Goal: Task Accomplishment & Management: Use online tool/utility

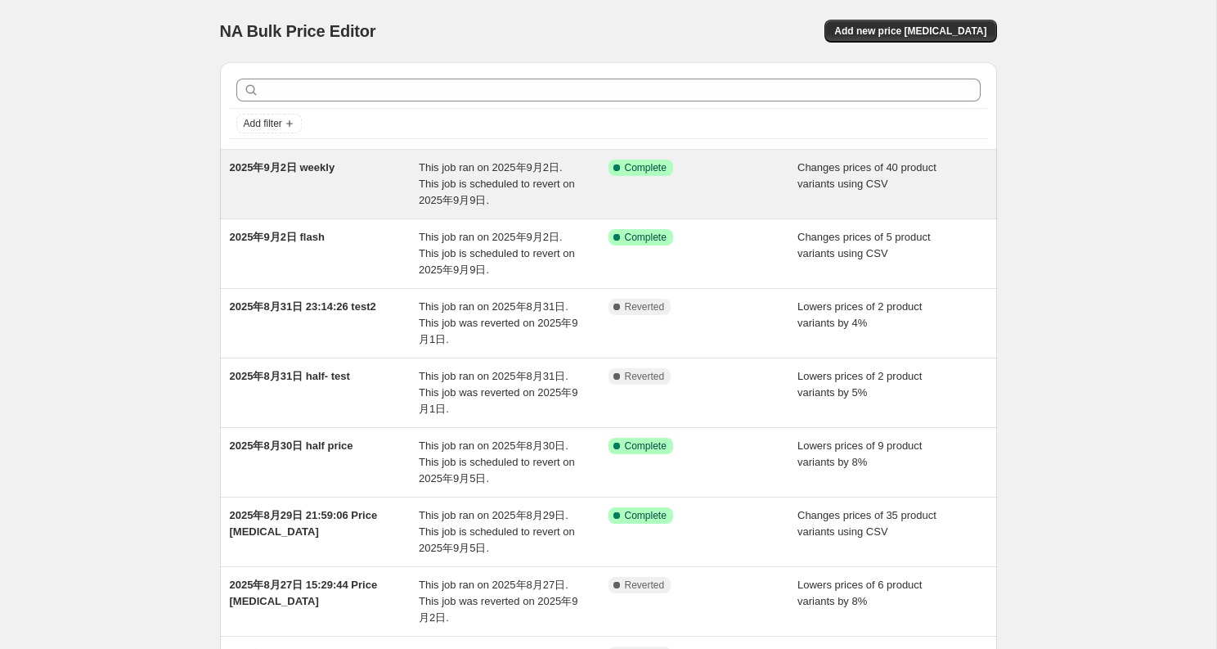
click at [729, 186] on div "Success Complete Complete" at bounding box center [703, 183] width 190 height 49
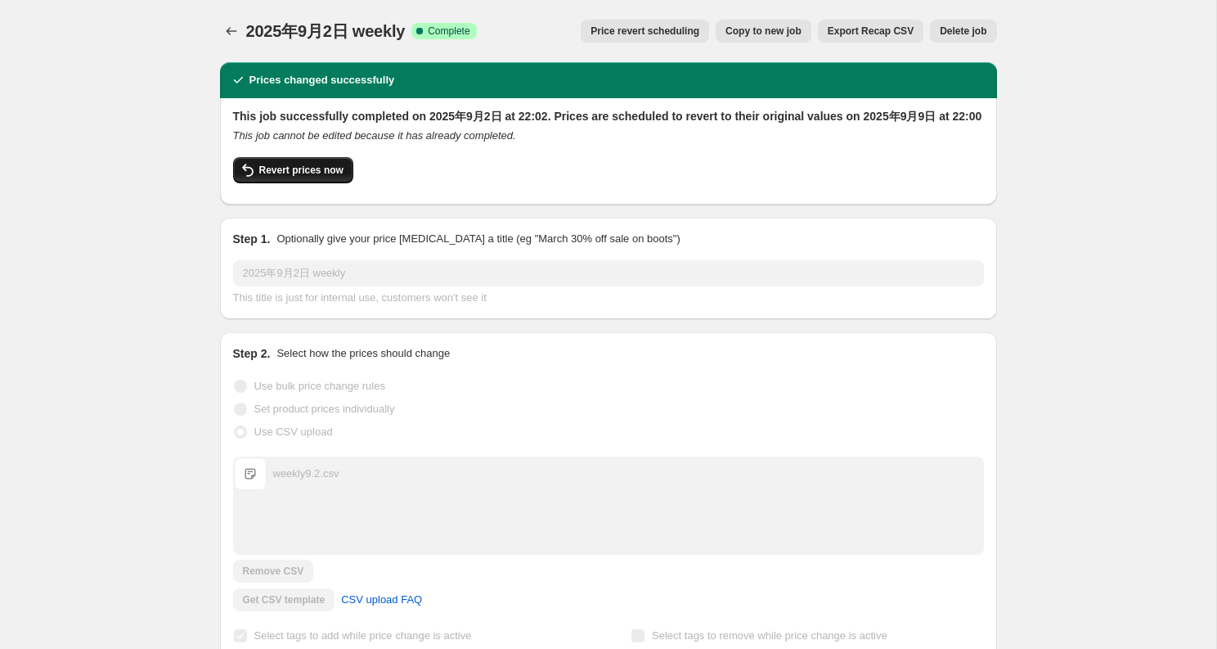
click at [309, 177] on span "Revert prices now" at bounding box center [301, 170] width 84 height 13
checkbox input "false"
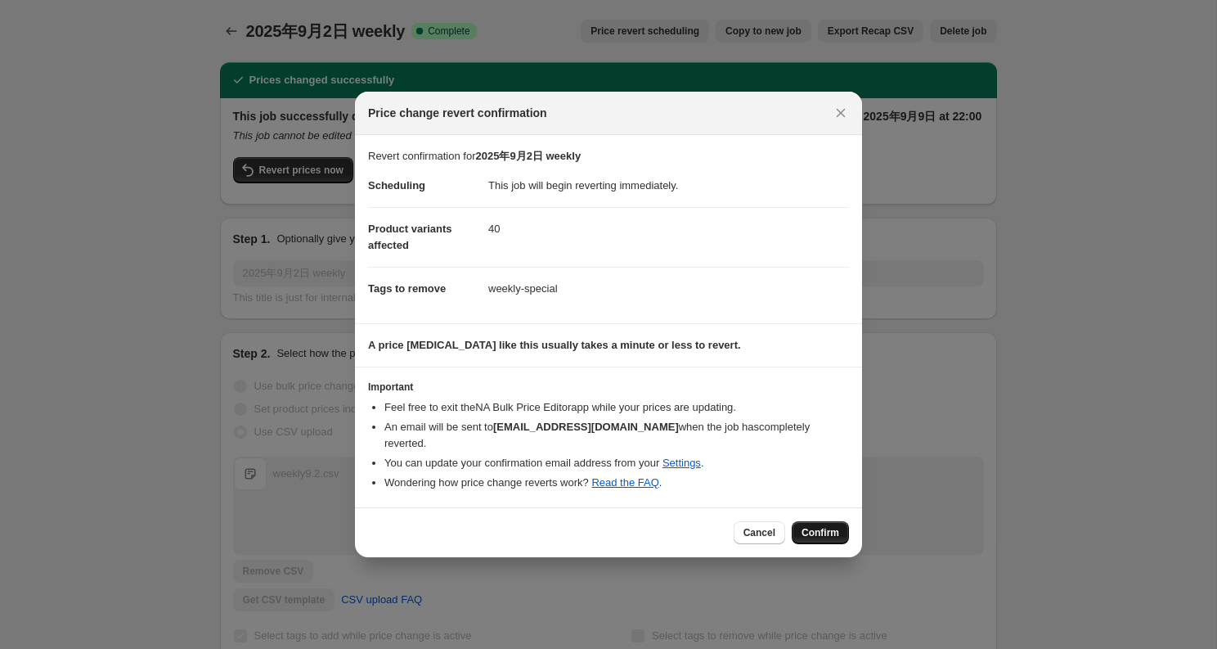
click at [827, 530] on button "Confirm" at bounding box center [820, 532] width 57 height 23
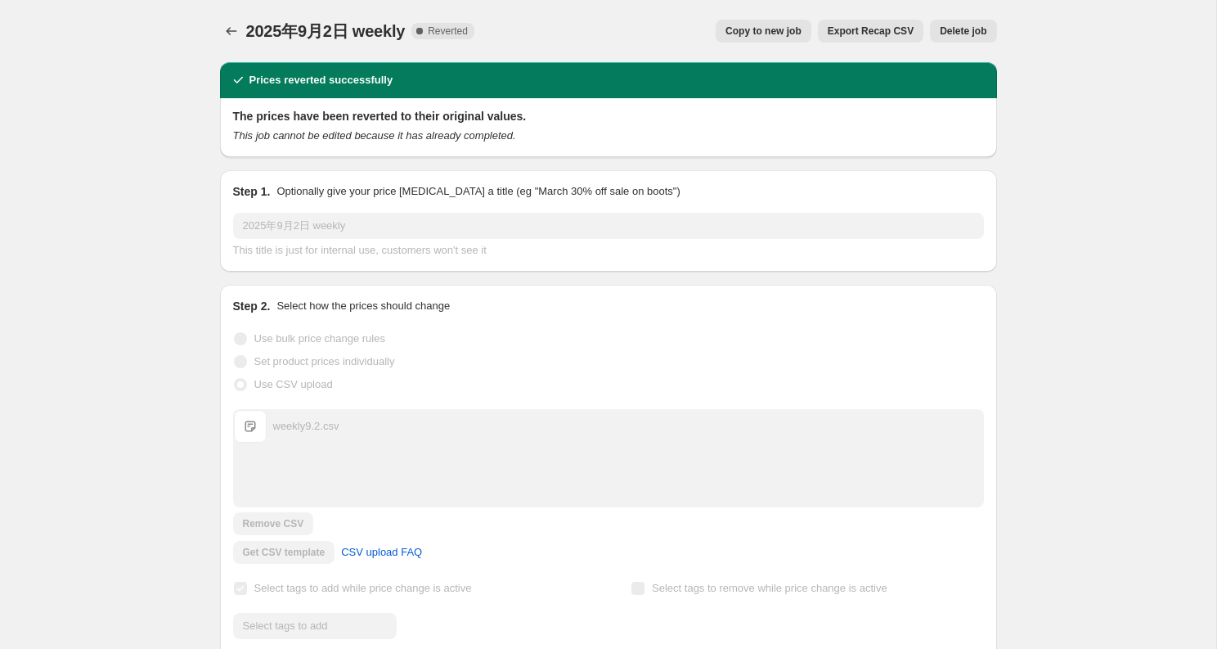
click at [236, 32] on icon "Price change jobs" at bounding box center [231, 31] width 16 height 16
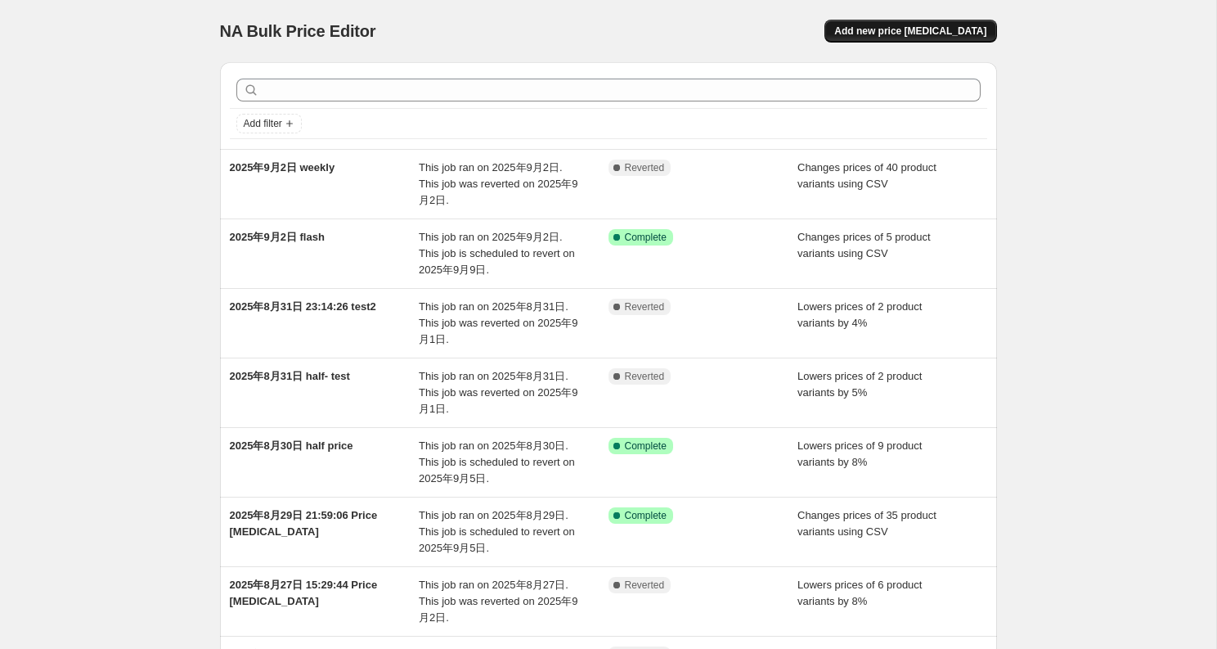
click at [918, 27] on span "Add new price [MEDICAL_DATA]" at bounding box center [910, 31] width 152 height 13
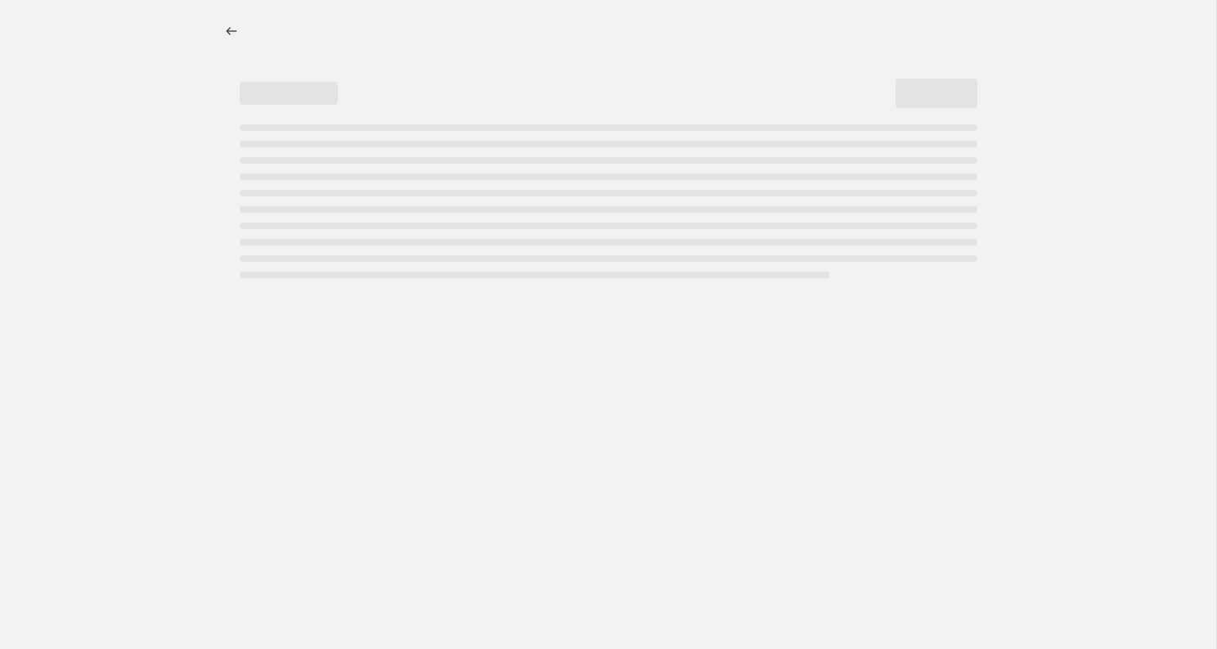
select select "percentage"
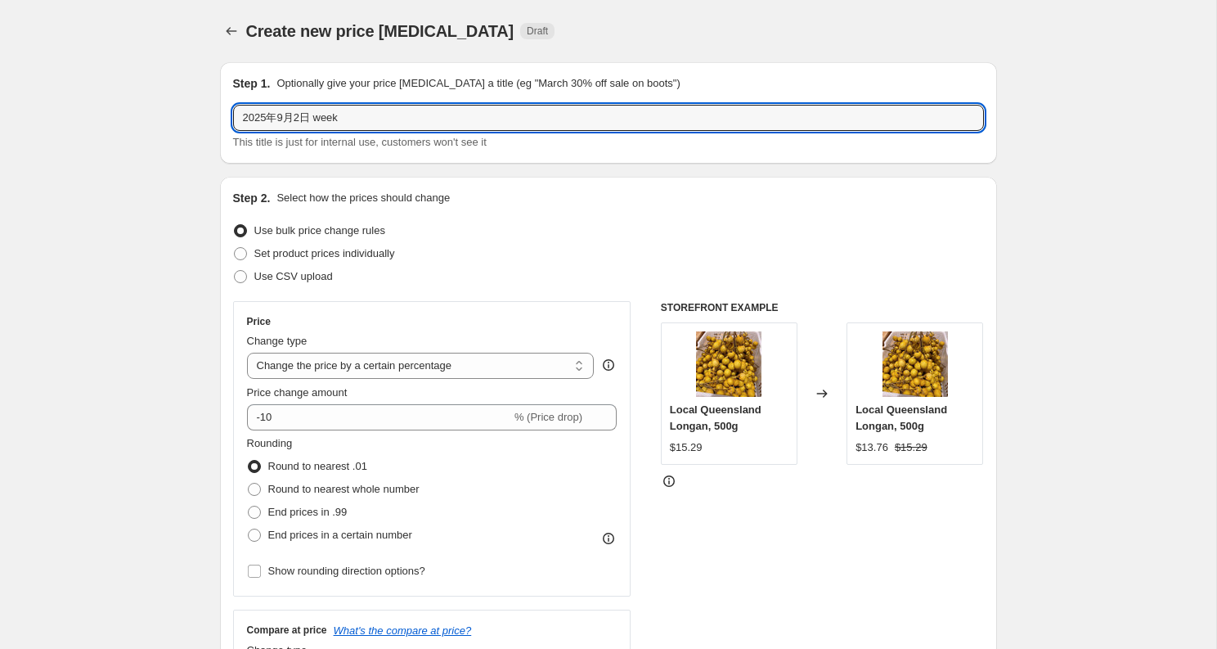
drag, startPoint x: 318, startPoint y: 119, endPoint x: 655, endPoint y: 145, distance: 338.0
click at [655, 145] on div "2025年9月2日 week This title is just for internal use, customers won't see it" at bounding box center [608, 128] width 751 height 46
type input "2025年9月2日 weekly 真"
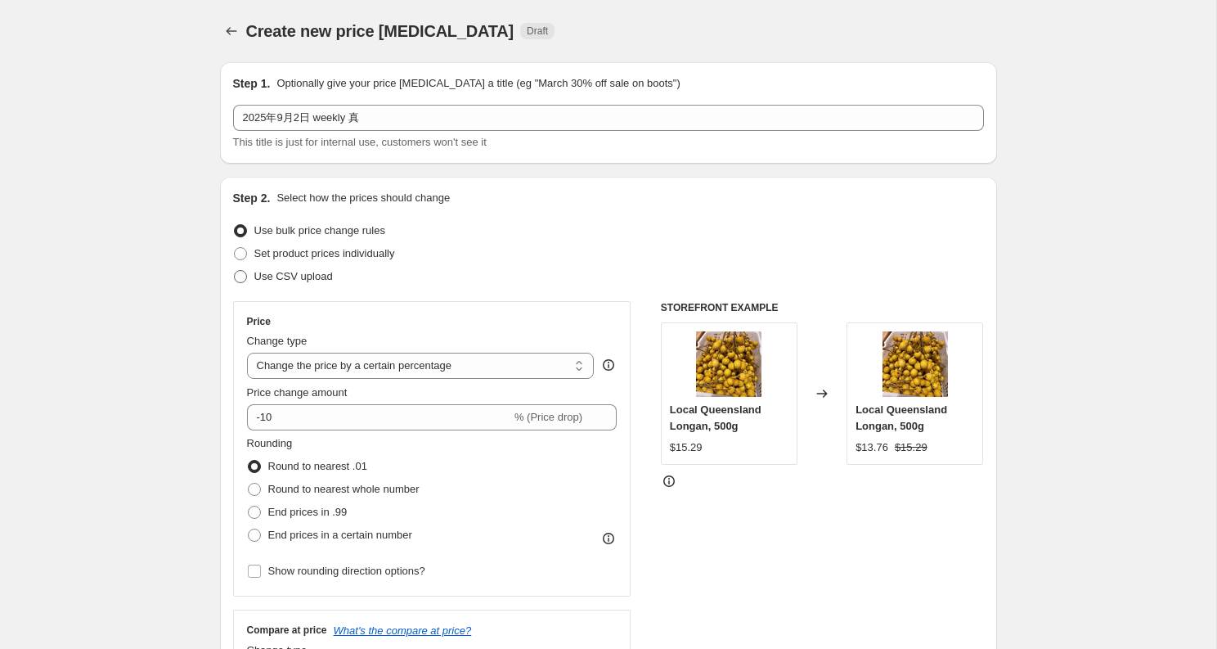
click at [263, 273] on span "Use CSV upload" at bounding box center [293, 276] width 79 height 12
click at [235, 271] on input "Use CSV upload" at bounding box center [234, 270] width 1 height 1
radio input "true"
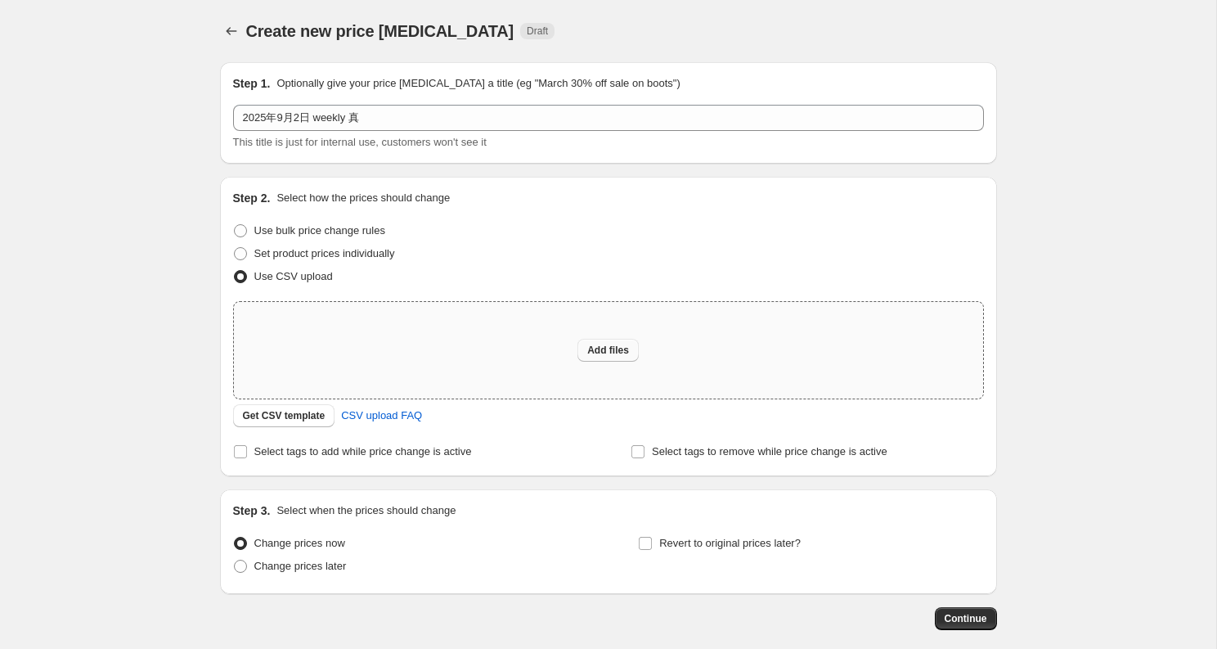
click at [621, 347] on span "Add files" at bounding box center [608, 350] width 42 height 13
type input "C:\fakepath\weekly真9.2.csv"
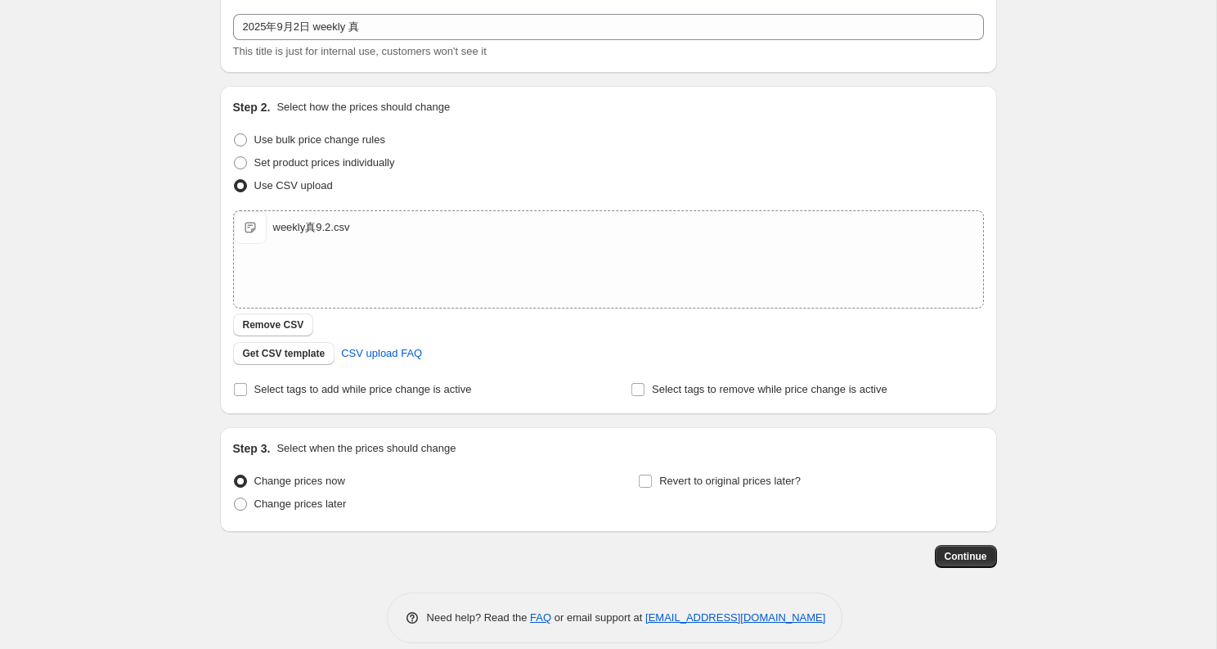
scroll to position [110, 0]
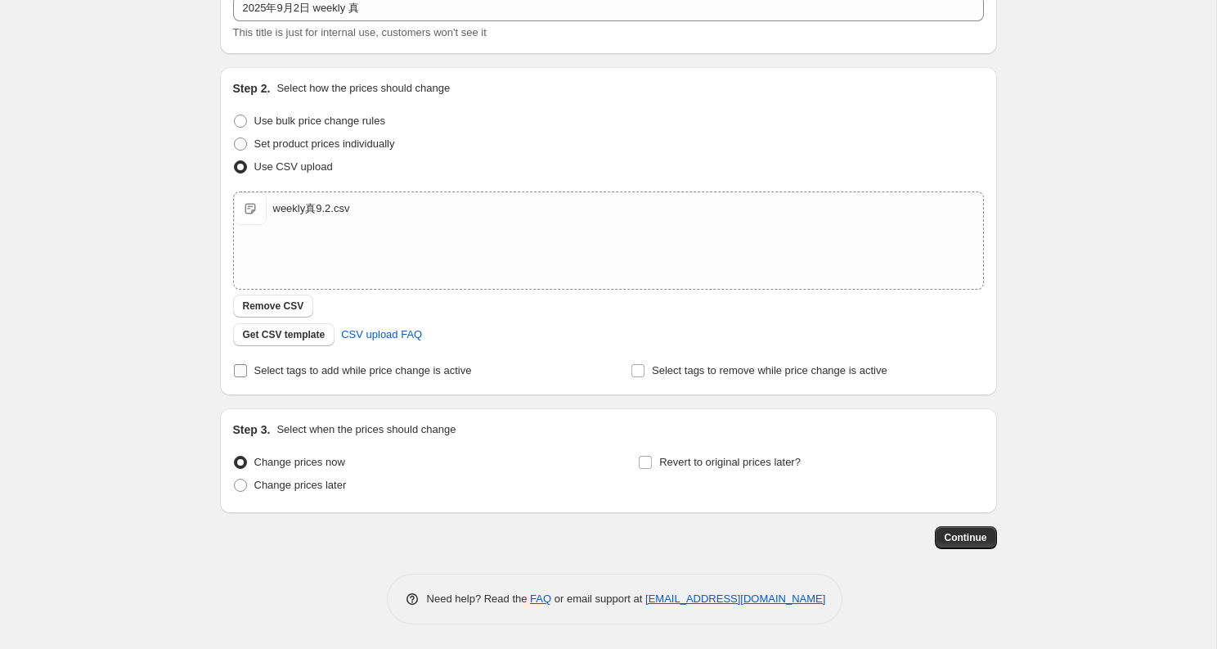
click at [339, 375] on span "Select tags to add while price change is active" at bounding box center [363, 370] width 218 height 12
click at [247, 375] on input "Select tags to add while price change is active" at bounding box center [240, 370] width 13 height 13
checkbox input "true"
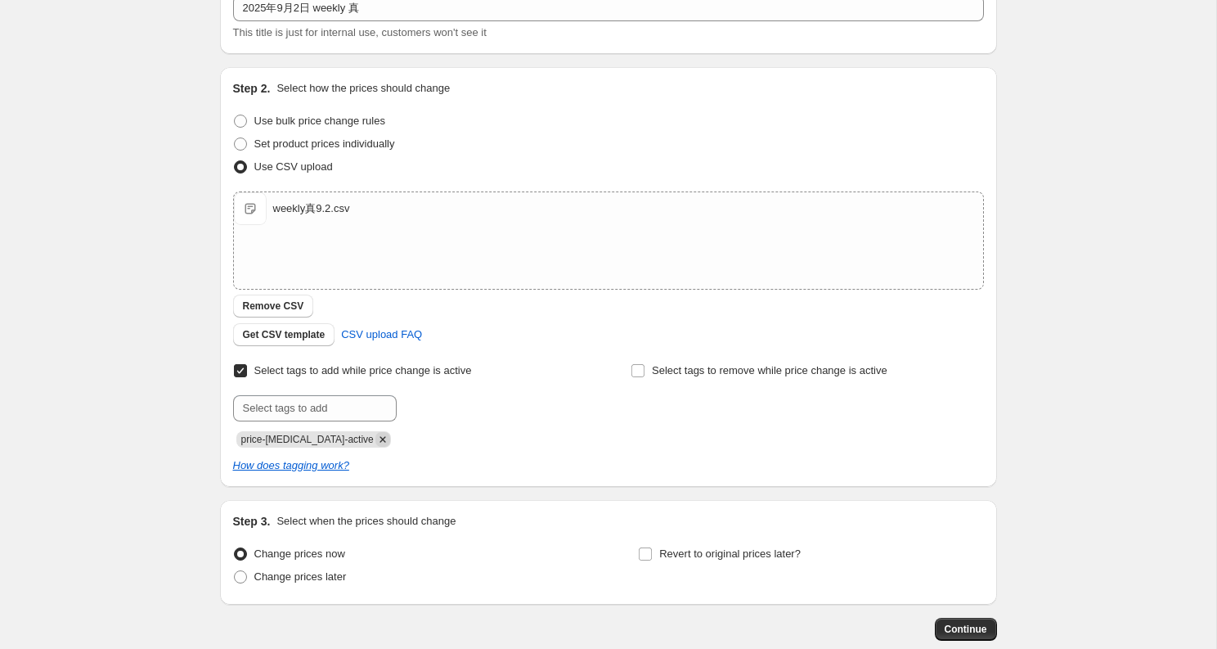
click at [375, 443] on icon "Remove price-change-job-active" at bounding box center [382, 439] width 15 height 15
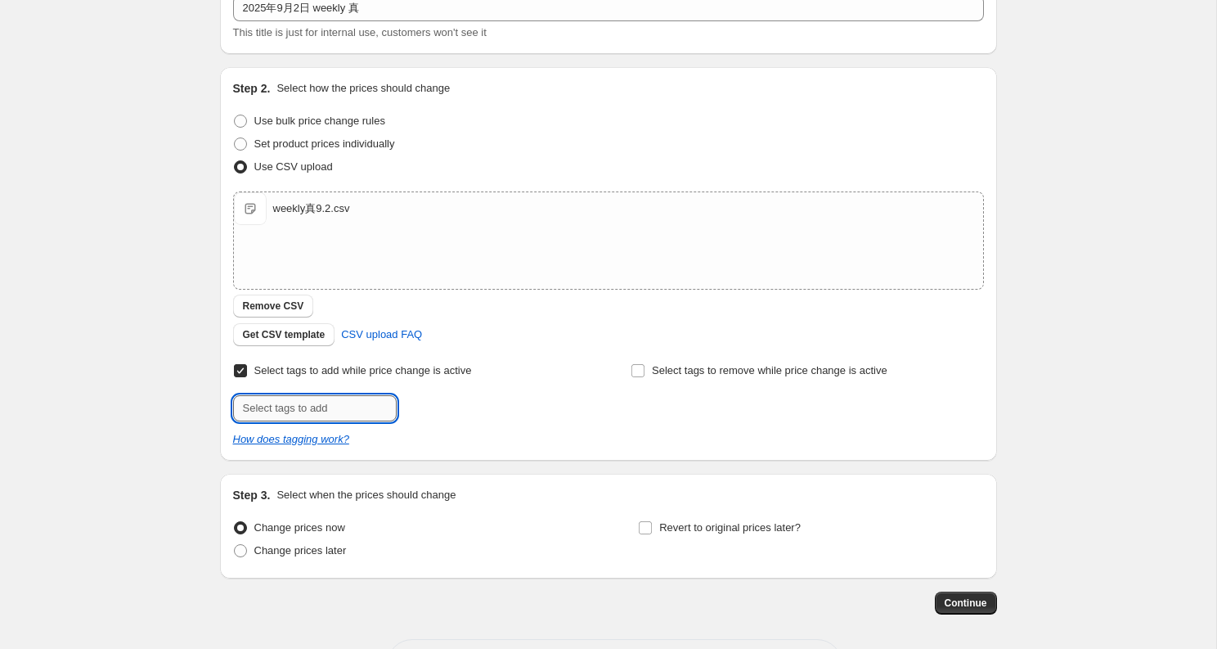
click at [357, 415] on input "text" at bounding box center [315, 408] width 164 height 26
type input "weekly-special"
click at [448, 416] on button "Add weekly-speci..." at bounding box center [456, 406] width 110 height 23
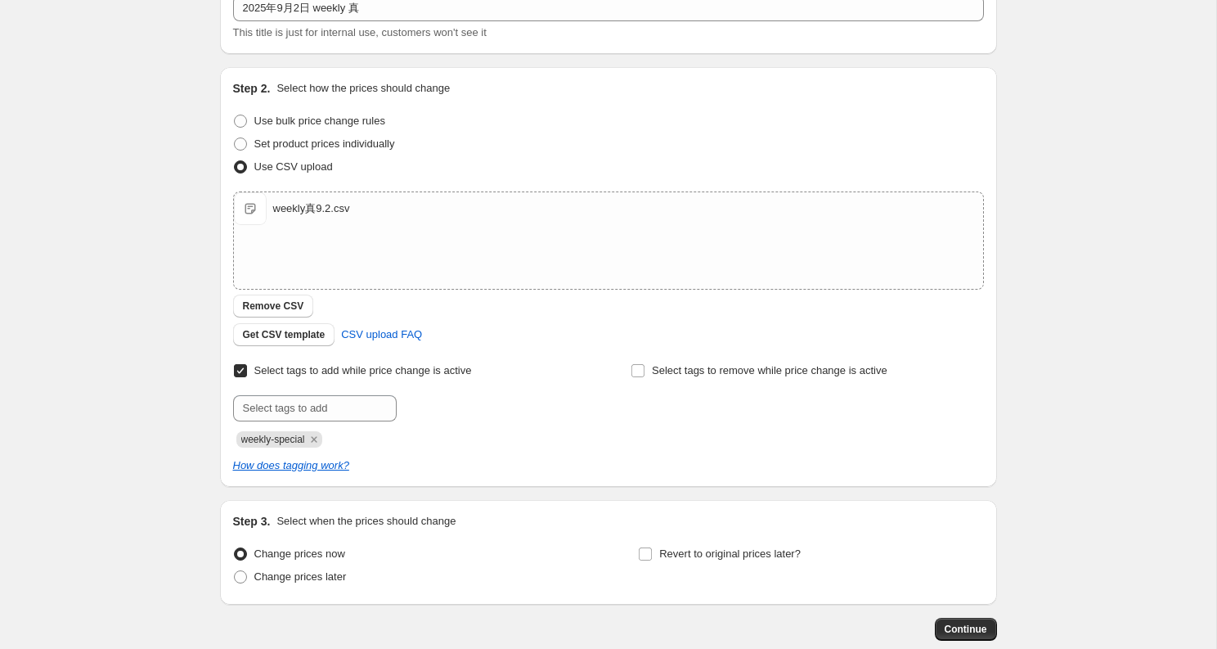
scroll to position [201, 0]
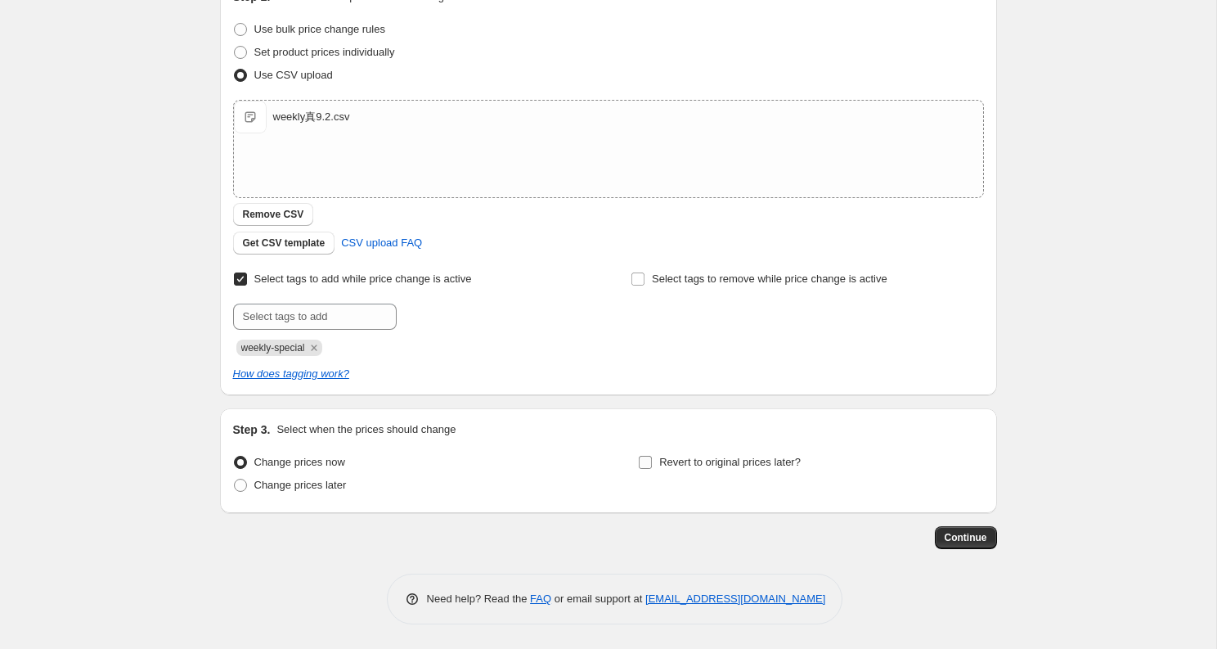
click at [661, 466] on span "Revert to original prices later?" at bounding box center [729, 462] width 141 height 12
click at [652, 466] on input "Revert to original prices later?" at bounding box center [645, 462] width 13 height 13
checkbox input "true"
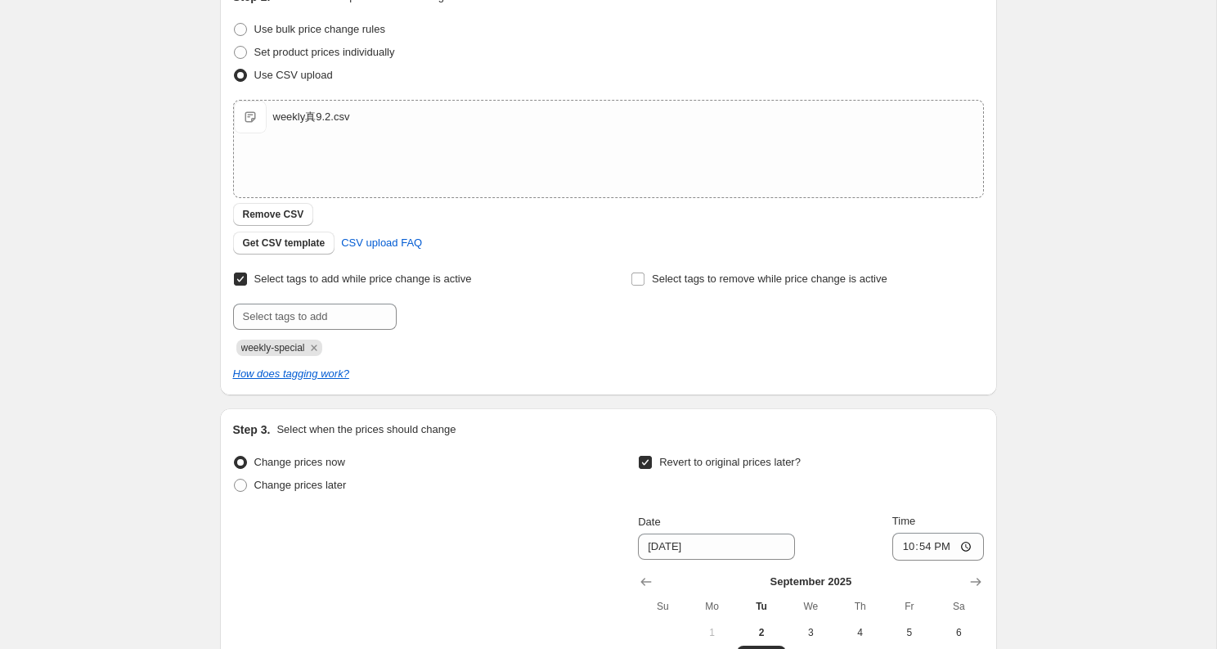
scroll to position [481, 0]
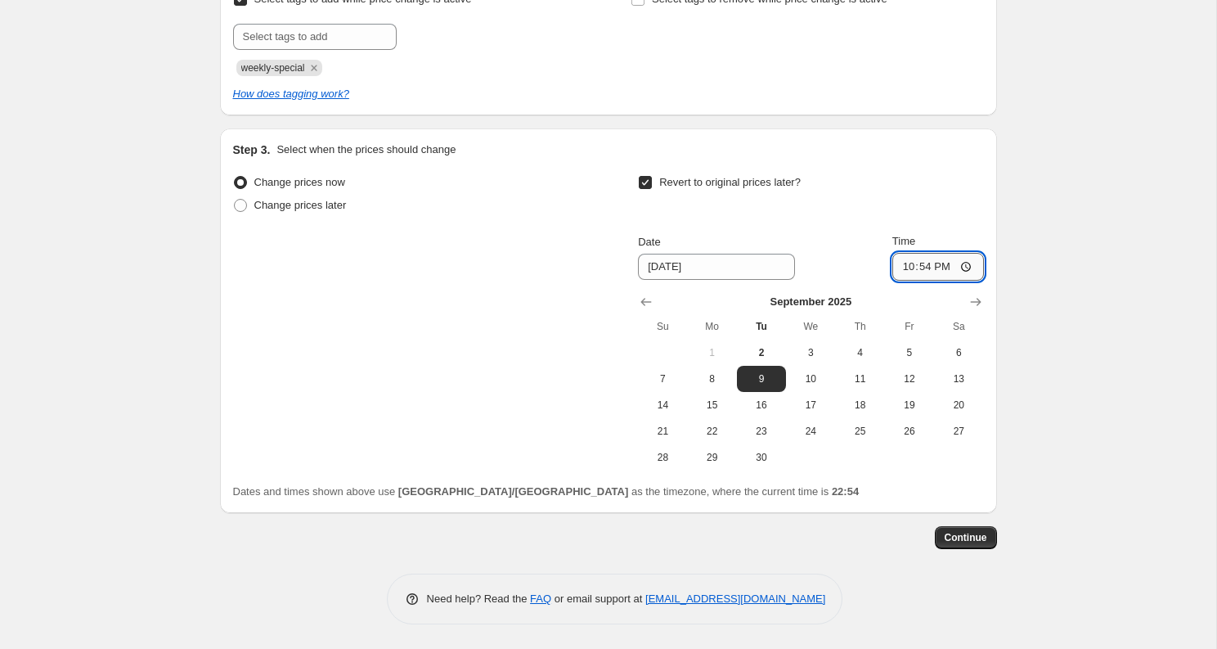
click at [941, 272] on input "22:54" at bounding box center [938, 267] width 92 height 28
type input "22:00"
click at [967, 539] on span "Continue" at bounding box center [966, 537] width 43 height 13
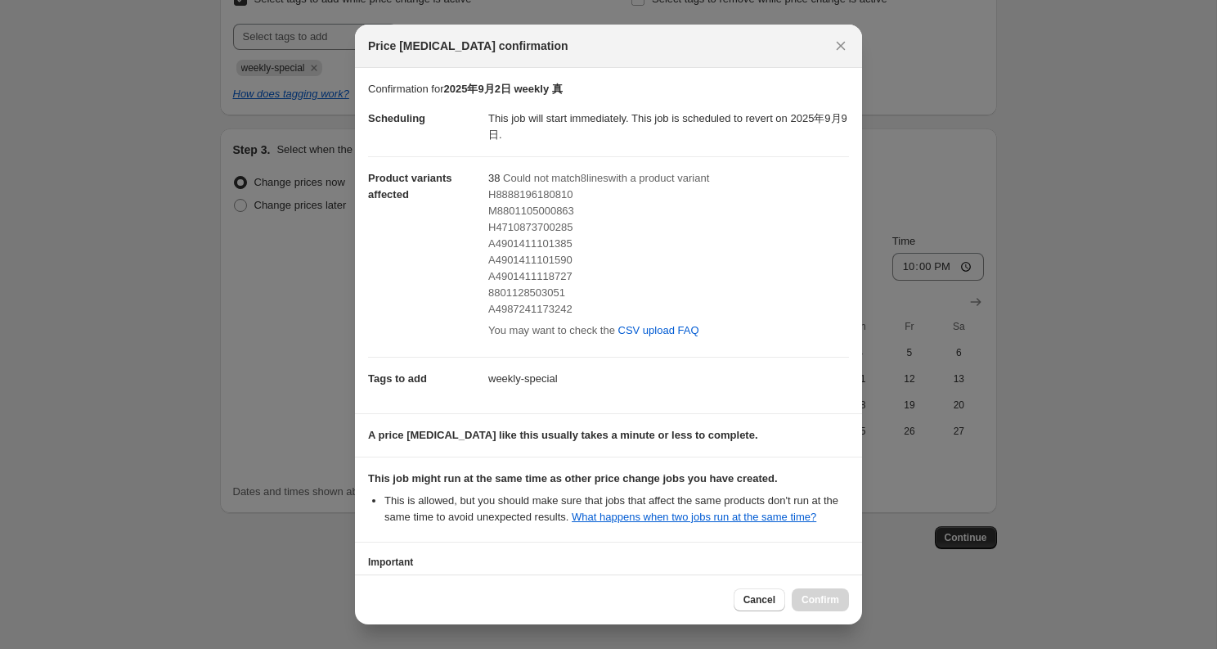
scroll to position [154, 0]
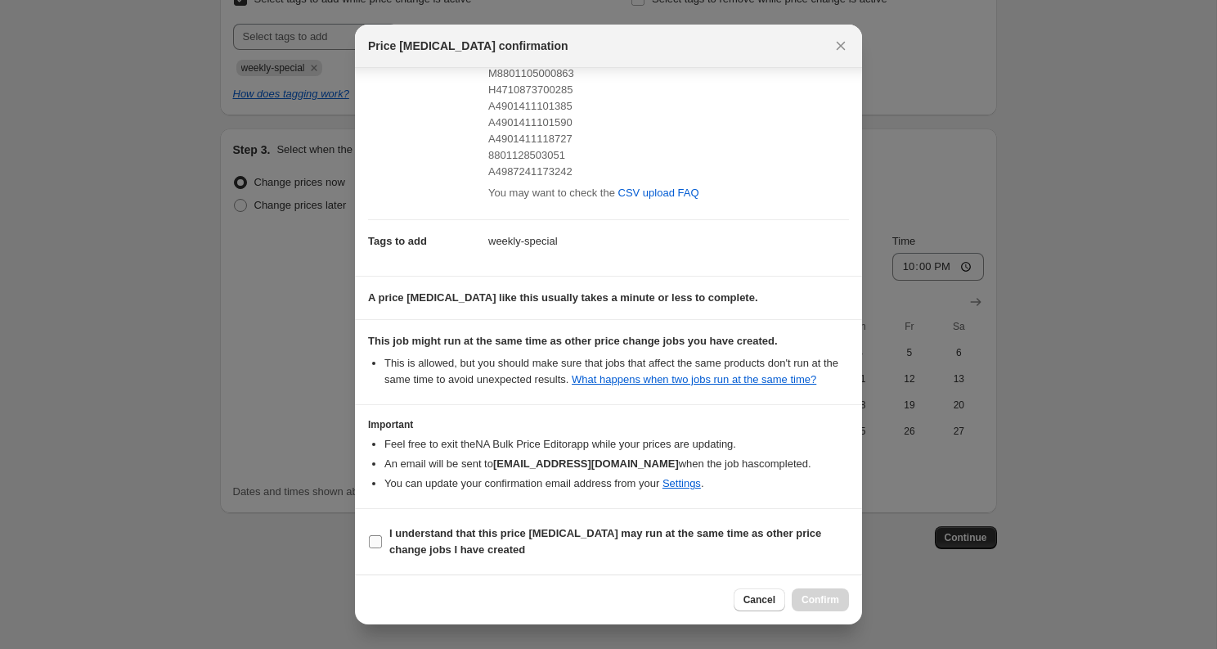
click at [420, 552] on b "I understand that this price [MEDICAL_DATA] may run at the same time as other p…" at bounding box center [605, 541] width 432 height 29
click at [382, 548] on input "I understand that this price [MEDICAL_DATA] may run at the same time as other p…" at bounding box center [375, 541] width 13 height 13
checkbox input "true"
click at [808, 594] on span "Confirm" at bounding box center [821, 599] width 38 height 13
